Goal: Check status: Check status

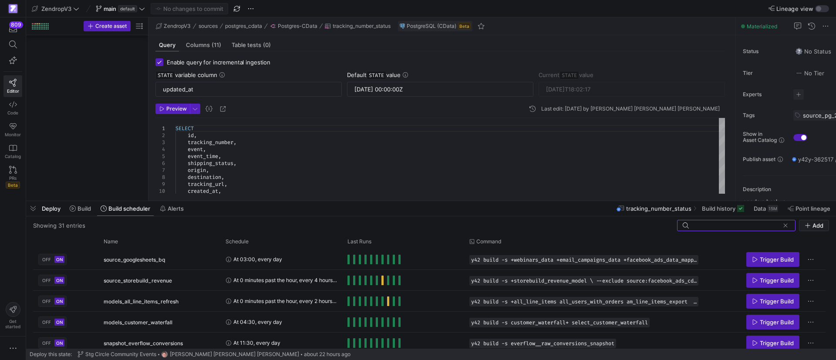
scroll to position [702, 0]
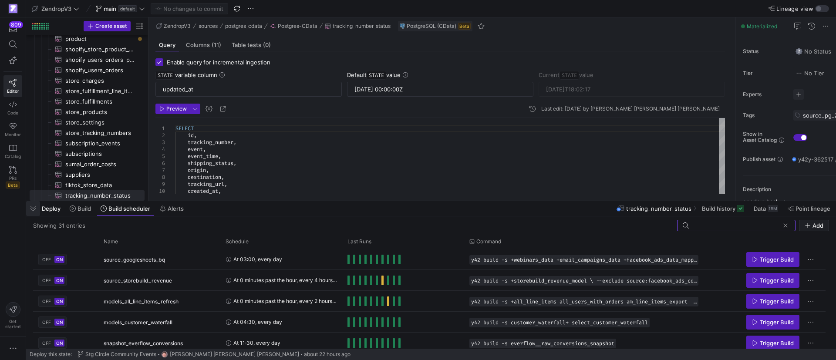
click at [35, 211] on span "button" at bounding box center [33, 208] width 14 height 15
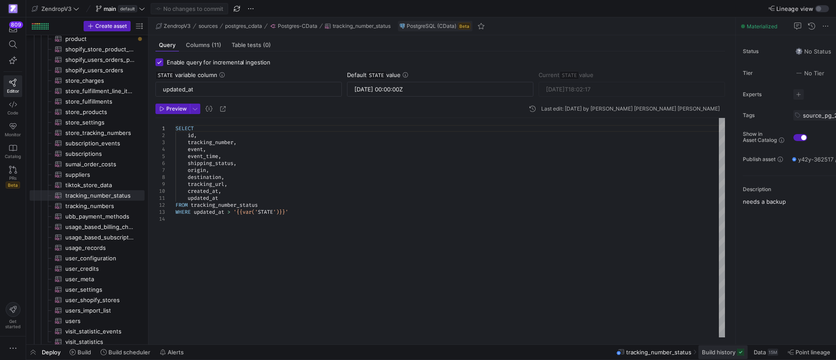
click at [724, 350] on span "Build history" at bounding box center [719, 352] width 34 height 7
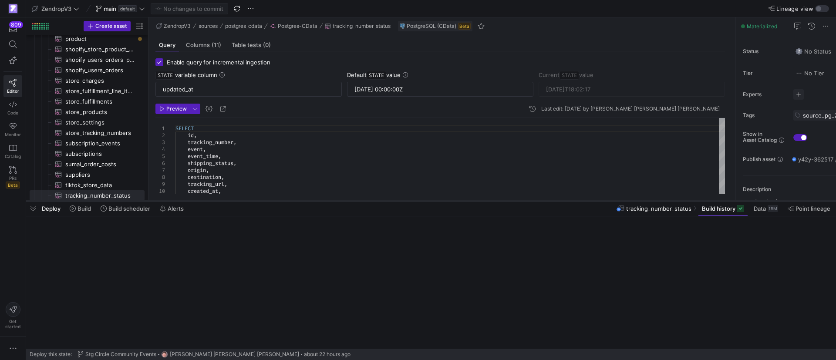
click at [717, 356] on div "Deploy this state: Stg Circle Community Events [PERSON_NAME] [PERSON_NAME] [PER…" at bounding box center [431, 354] width 803 height 11
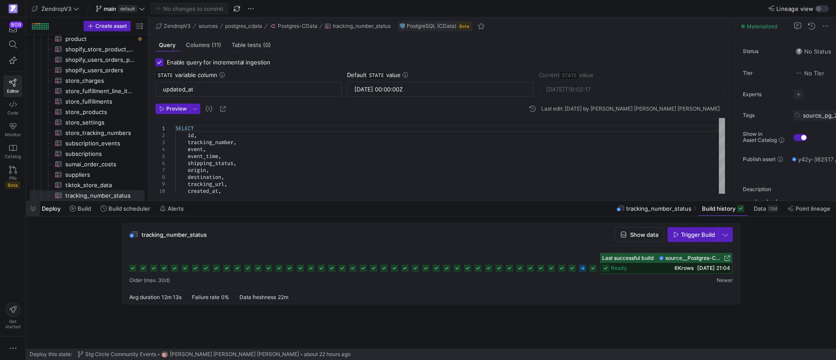
click at [28, 206] on span "button" at bounding box center [33, 208] width 14 height 15
